Goal: Complete application form

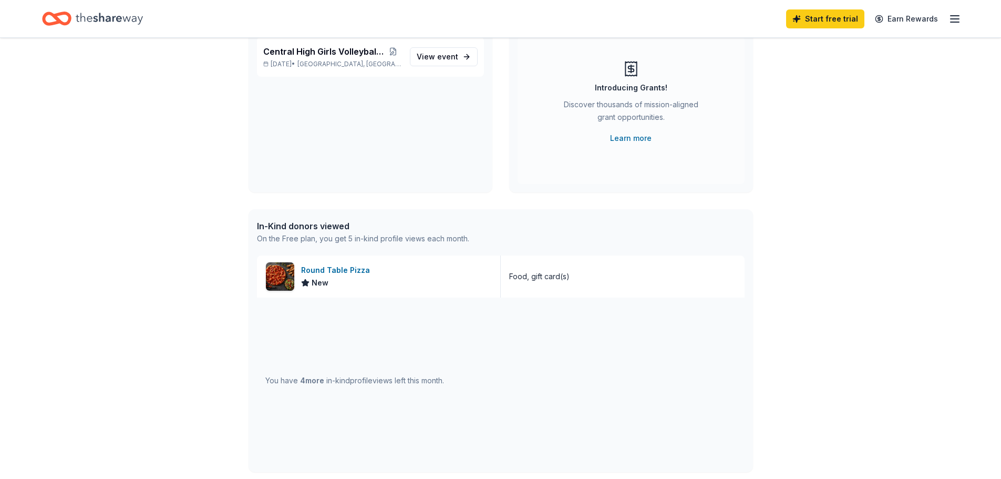
scroll to position [106, 0]
click at [346, 269] on div "Round Table Pizza" at bounding box center [337, 270] width 73 height 13
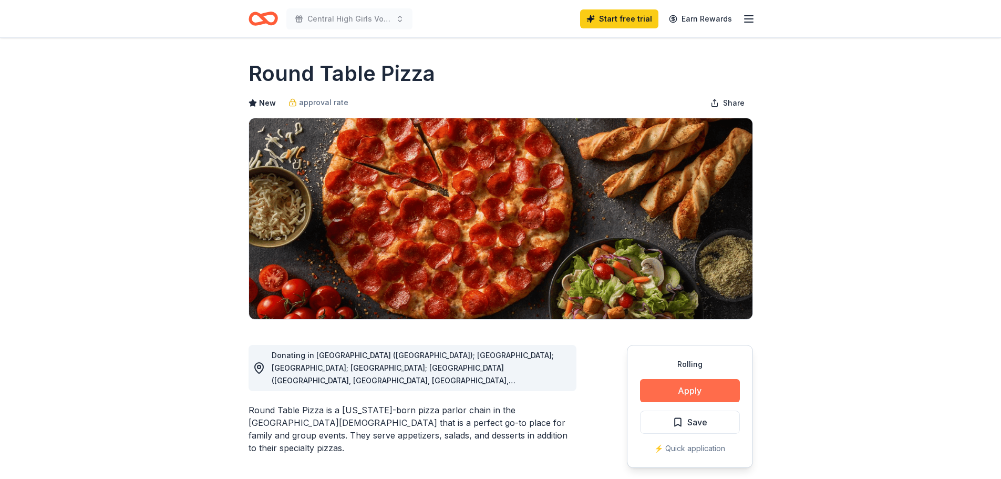
click at [708, 385] on button "Apply" at bounding box center [690, 390] width 100 height 23
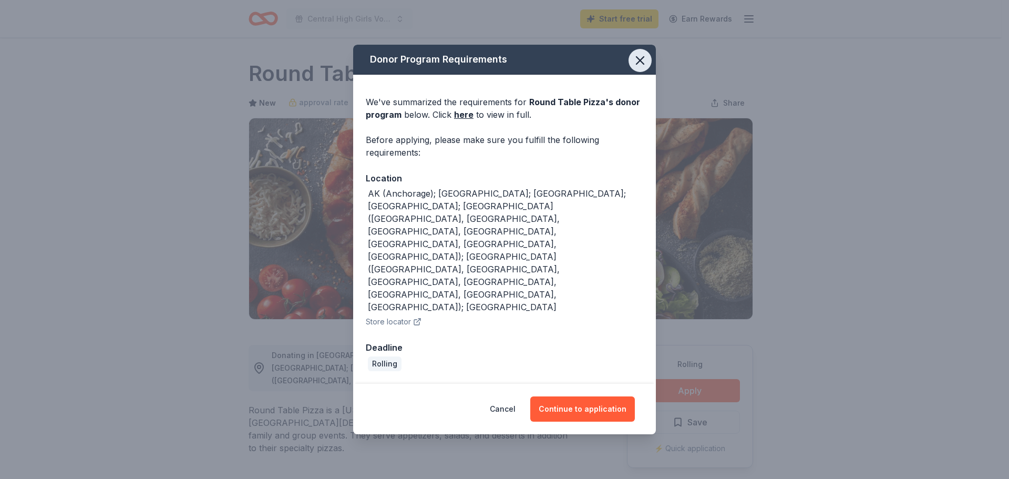
click at [641, 68] on icon "button" at bounding box center [640, 60] width 15 height 15
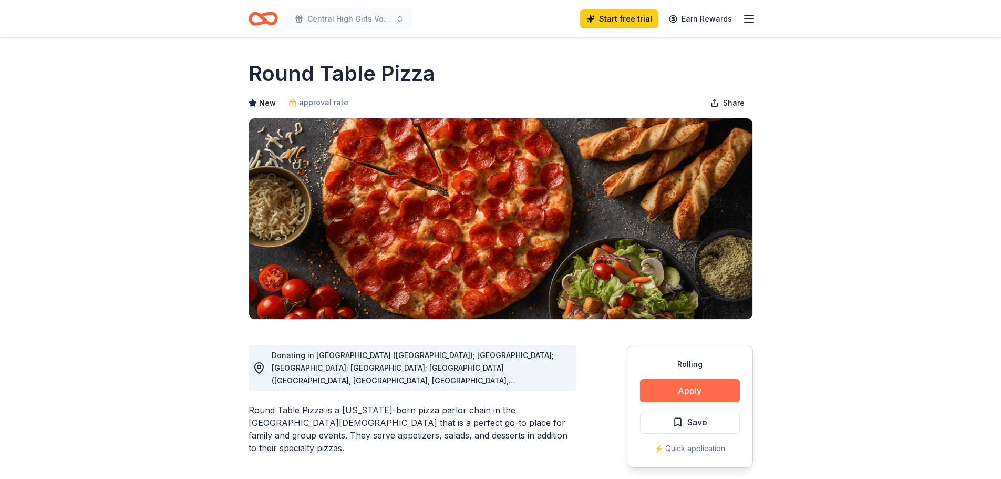
click at [656, 391] on button "Apply" at bounding box center [690, 390] width 100 height 23
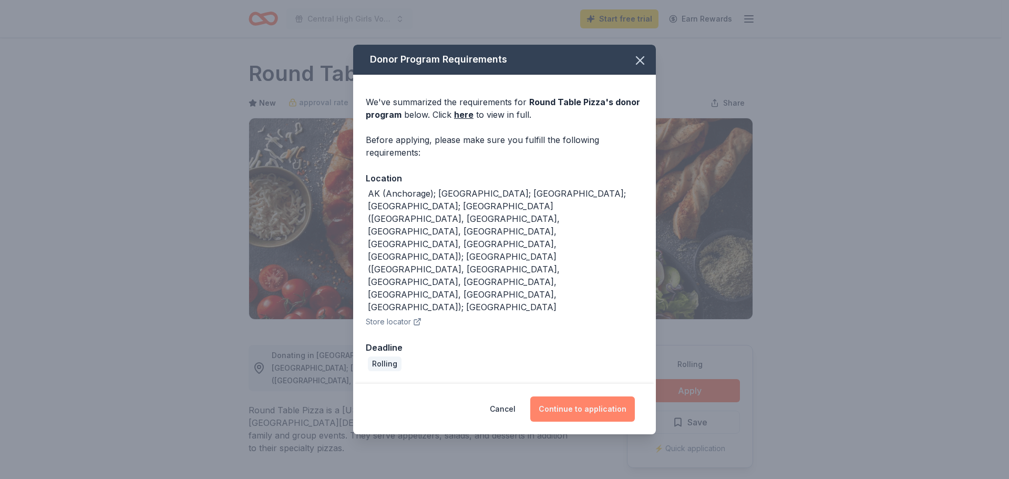
click at [585, 396] on button "Continue to application" at bounding box center [582, 408] width 105 height 25
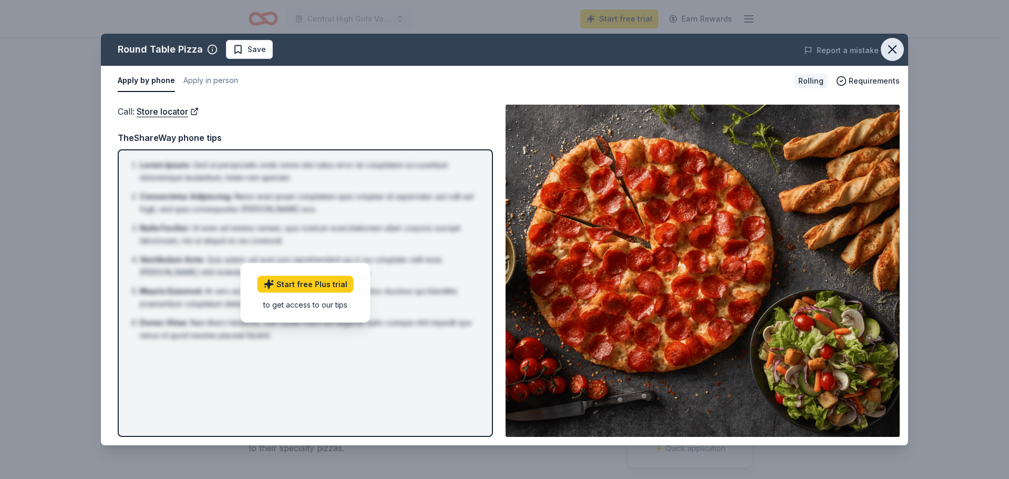
click at [890, 52] on icon "button" at bounding box center [892, 49] width 7 height 7
